Goal: Transaction & Acquisition: Obtain resource

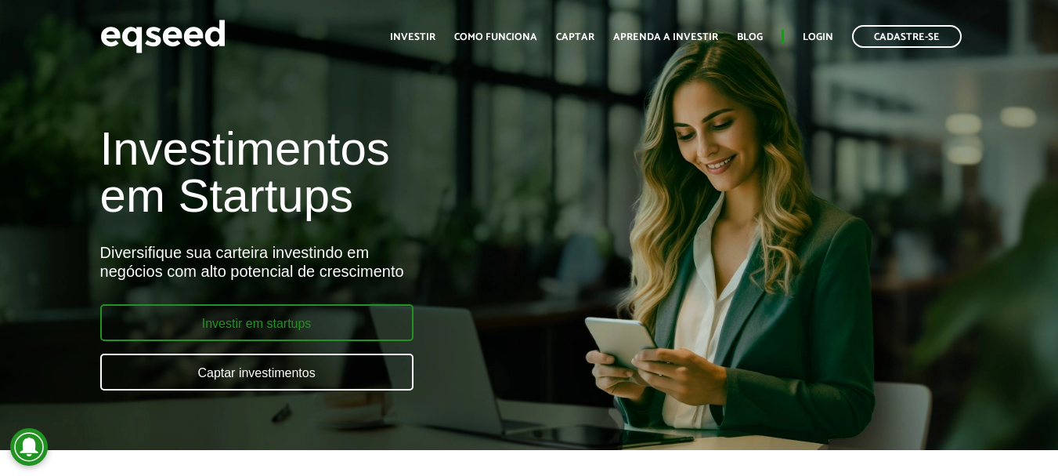
click at [273, 331] on link "Investir em startups" at bounding box center [256, 322] width 313 height 37
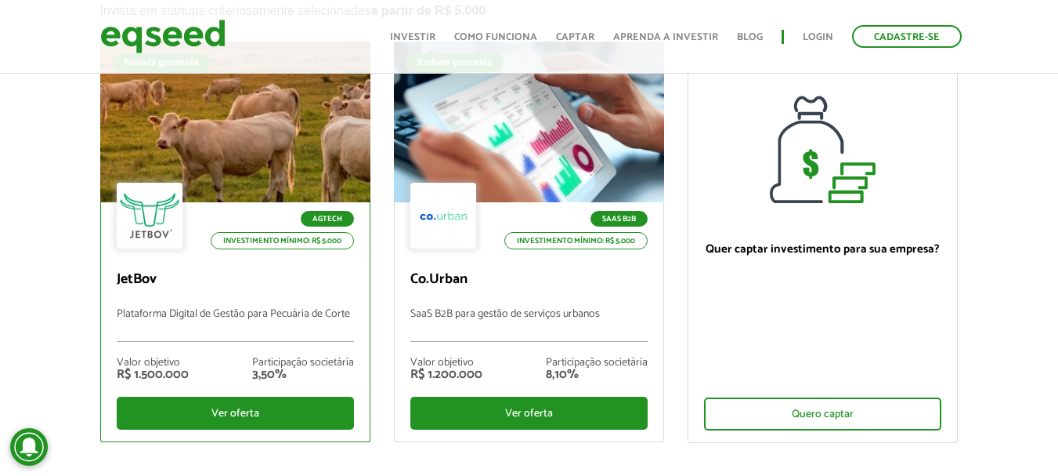
scroll to position [157, 0]
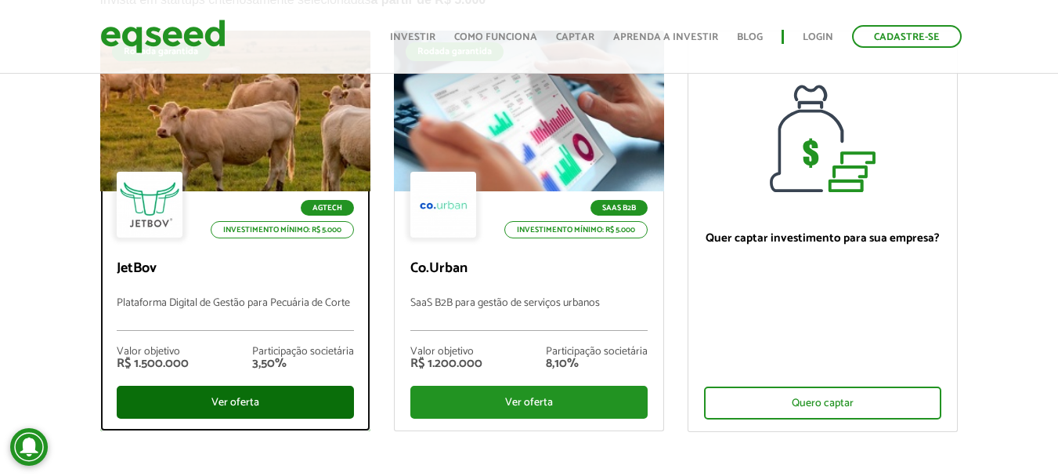
click at [243, 397] on div "Ver oferta" at bounding box center [235, 401] width 237 height 33
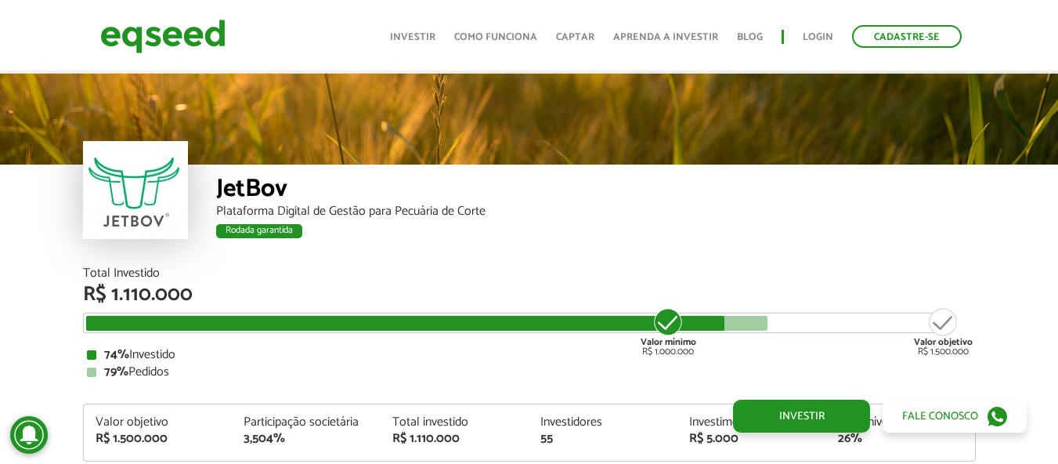
scroll to position [1861, 0]
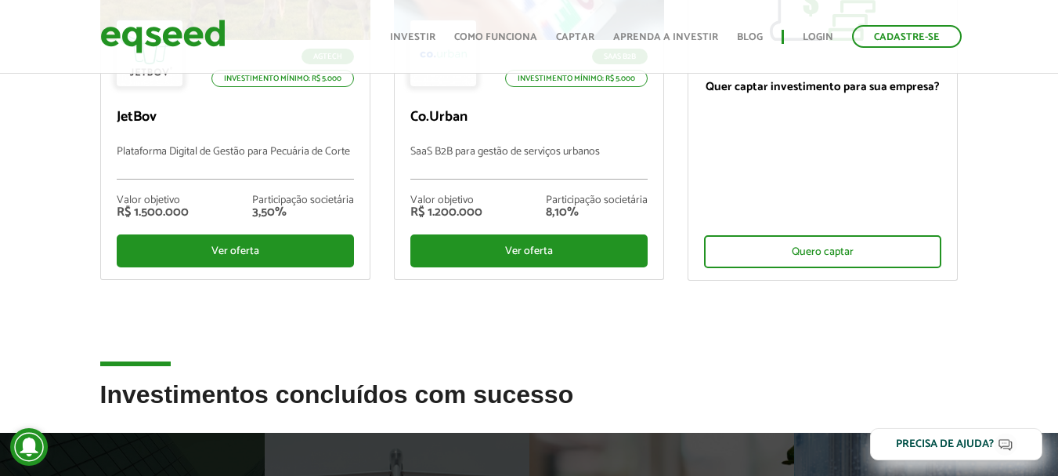
scroll to position [309, 0]
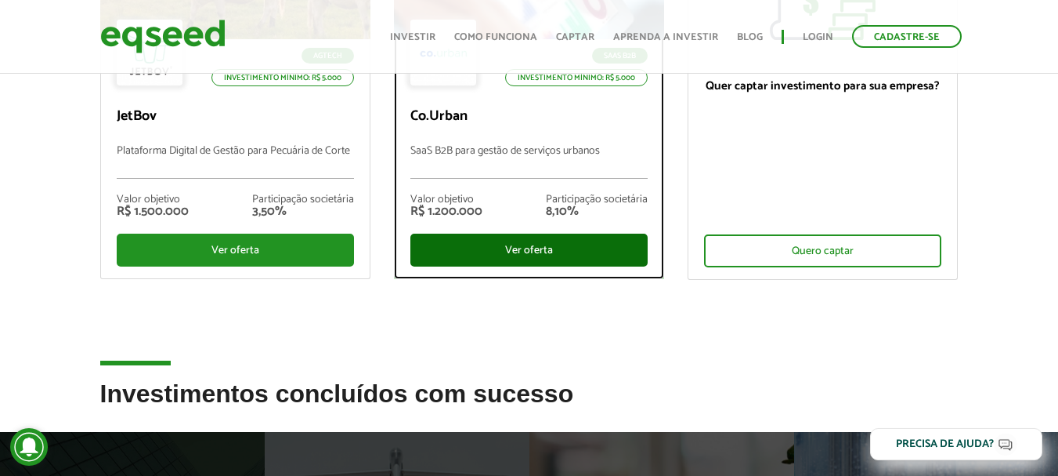
click at [515, 243] on div "Ver oferta" at bounding box center [529, 249] width 237 height 33
